Goal: Navigation & Orientation: Find specific page/section

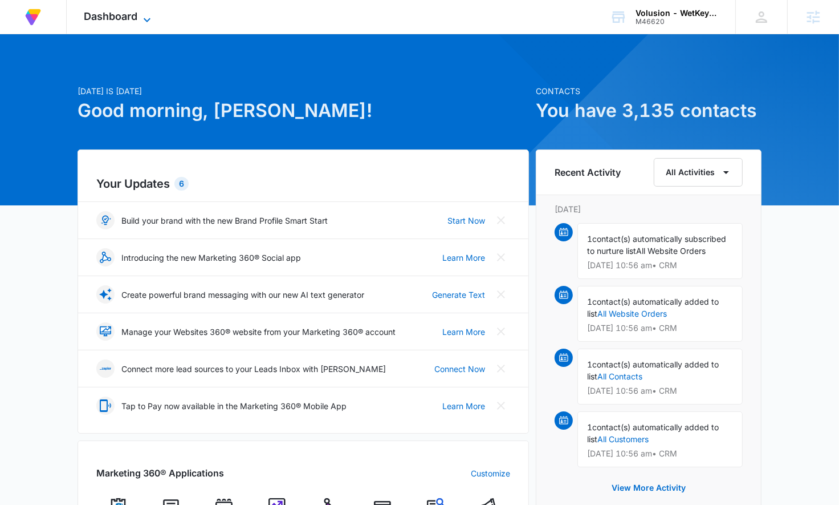
click at [115, 13] on span "Dashboard" at bounding box center [111, 16] width 54 height 12
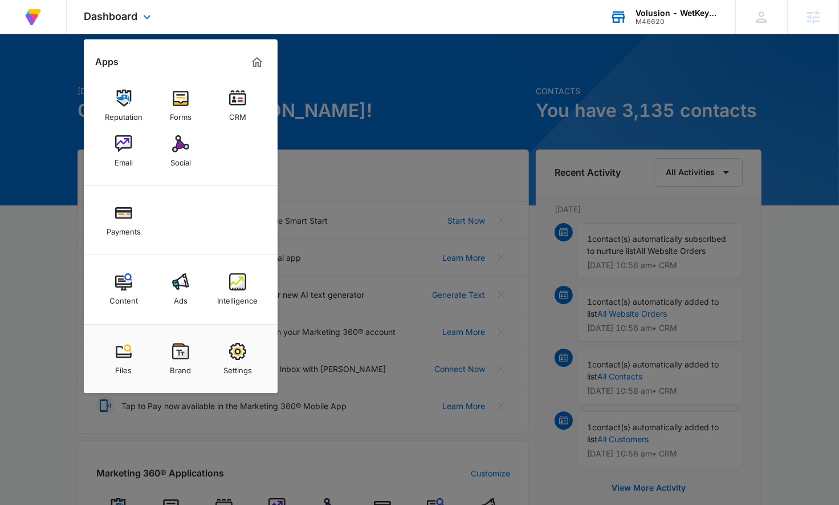
click at [662, 6] on div "Volusion - WetKeys, LLC M46620 Your Accounts View All" at bounding box center [664, 17] width 143 height 34
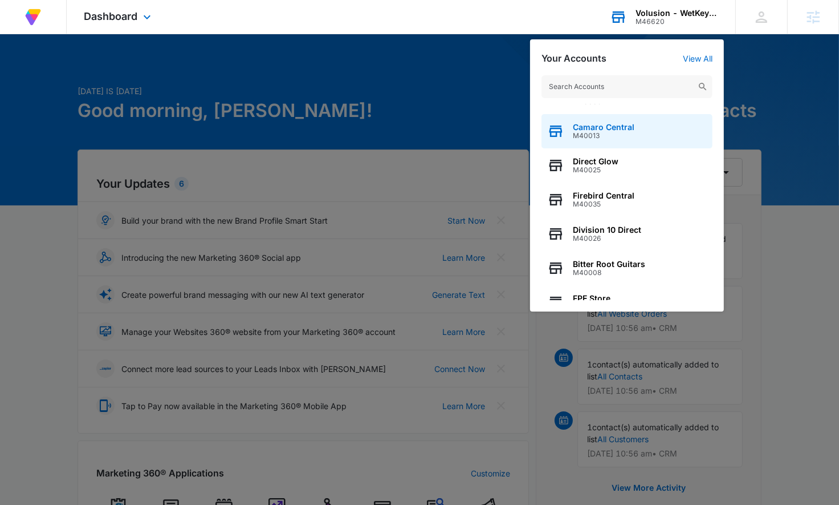
scroll to position [146, 0]
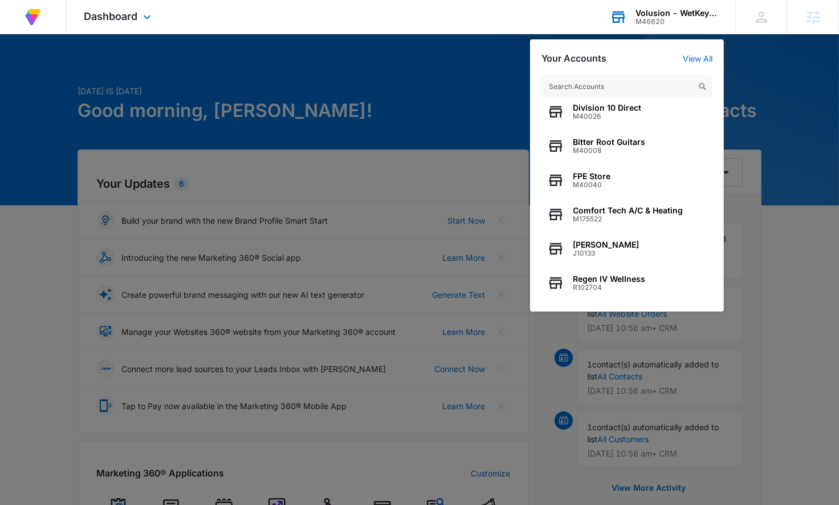
click at [609, 80] on input "text" at bounding box center [627, 86] width 171 height 23
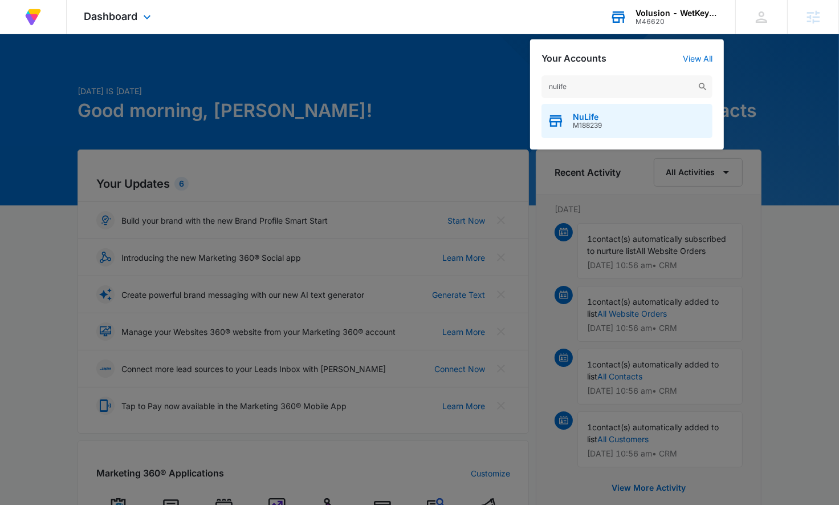
type input "nulife"
click at [591, 119] on span "NuLife" at bounding box center [587, 116] width 29 height 9
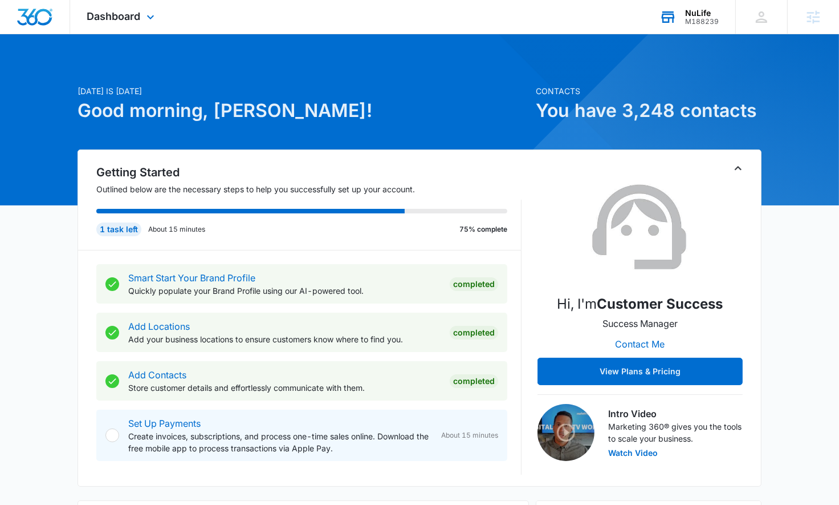
click at [133, 28] on div "Dashboard Apps Reputation Websites Forms CRM Email Payments POS Ads Intelligenc…" at bounding box center [122, 17] width 104 height 34
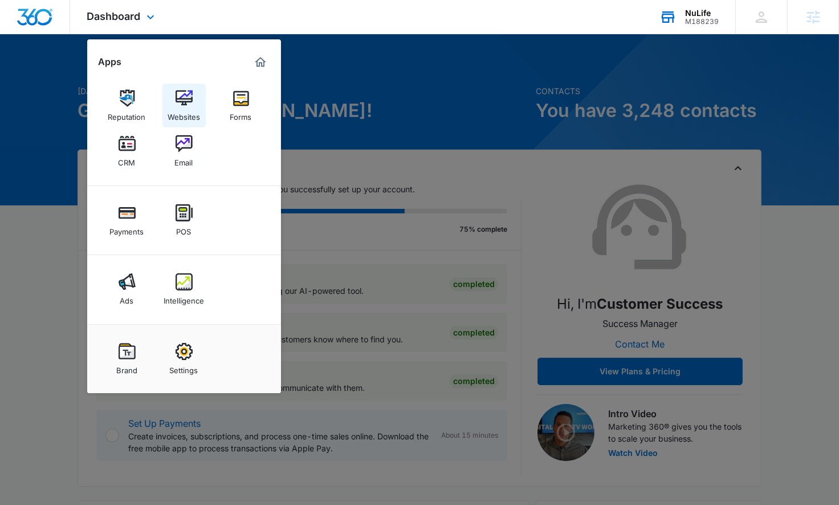
click at [173, 99] on link "Websites" at bounding box center [184, 105] width 43 height 43
